Goal: Find specific page/section: Find specific page/section

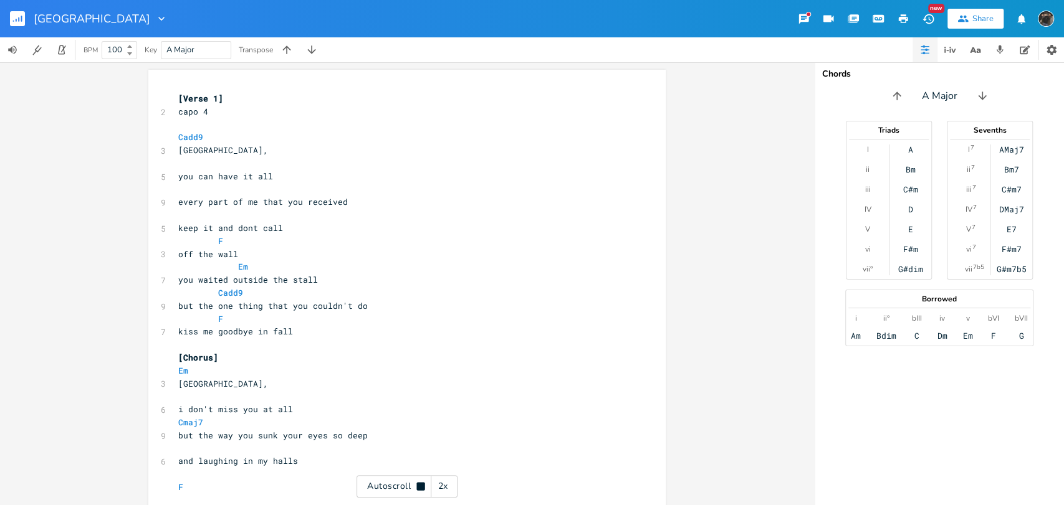
scroll to position [0, 4]
